Goal: Information Seeking & Learning: Learn about a topic

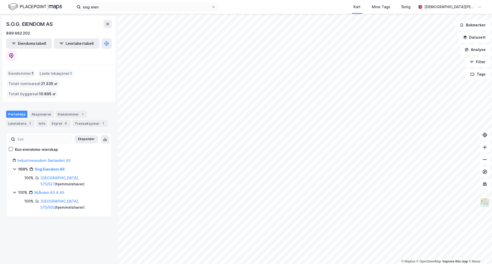
click at [354, 5] on div "sog eien Kart Mine Tags Bolig [PERSON_NAME] © Mapbox © OpenStreetMap Improve th…" at bounding box center [246, 132] width 492 height 264
click at [384, 7] on div "sog eien Kart Mine Tags Bolig [PERSON_NAME] © Mapbox © OpenStreetMap Improve th…" at bounding box center [246, 132] width 492 height 264
click at [70, 111] on div "Eiendommer 1" at bounding box center [72, 114] width 32 height 7
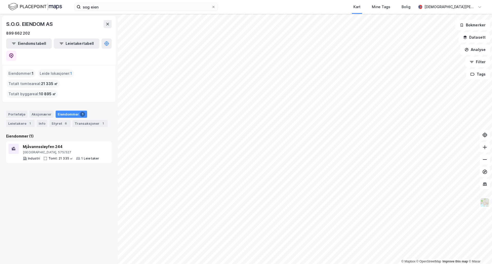
click at [54, 105] on div "Portefølje Aksjonærer Eiendommer 1 Leietakere 1 Info Styret 6 Transaksjoner 1" at bounding box center [59, 117] width 118 height 25
click at [55, 120] on div "Styret 6" at bounding box center [60, 123] width 21 height 7
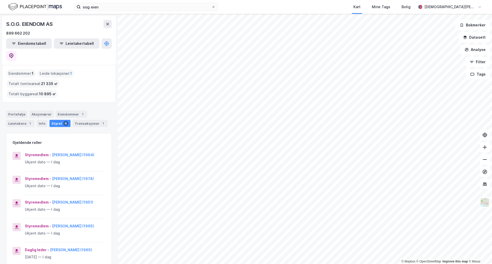
click at [9, 70] on div "Eiendommer : 1" at bounding box center [20, 74] width 29 height 8
click at [90, 20] on div "S.O.G. EIENDOM AS" at bounding box center [59, 24] width 106 height 8
click at [70, 30] on div "S.O.G. EIENDOM AS 899 662 202" at bounding box center [59, 28] width 106 height 16
click at [24, 111] on div "Portefølje" at bounding box center [16, 114] width 21 height 7
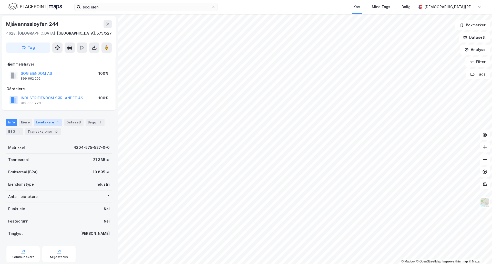
click at [47, 122] on div "Leietakere 1" at bounding box center [48, 122] width 28 height 7
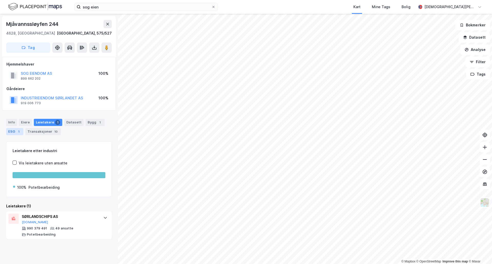
click at [19, 134] on div "1" at bounding box center [18, 131] width 5 height 5
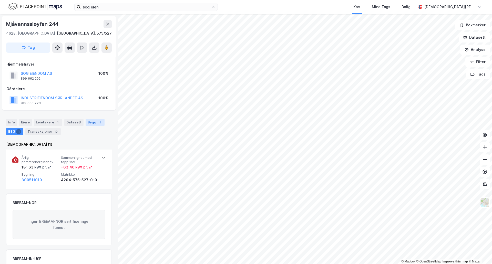
click at [93, 122] on div "Bygg 1" at bounding box center [95, 122] width 19 height 7
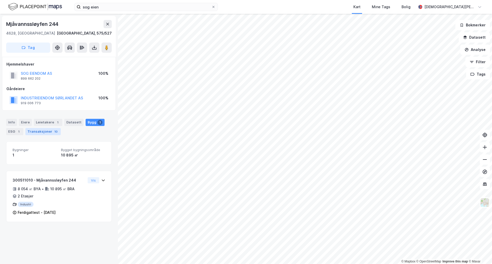
click at [49, 132] on div "Transaksjoner 10" at bounding box center [42, 131] width 35 height 7
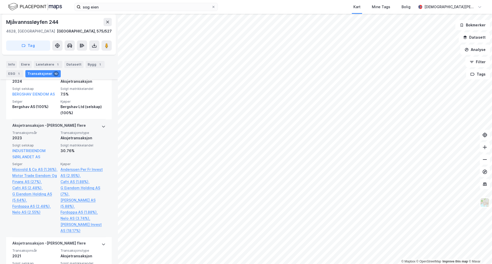
scroll to position [85, 0]
